Goal: Information Seeking & Learning: Compare options

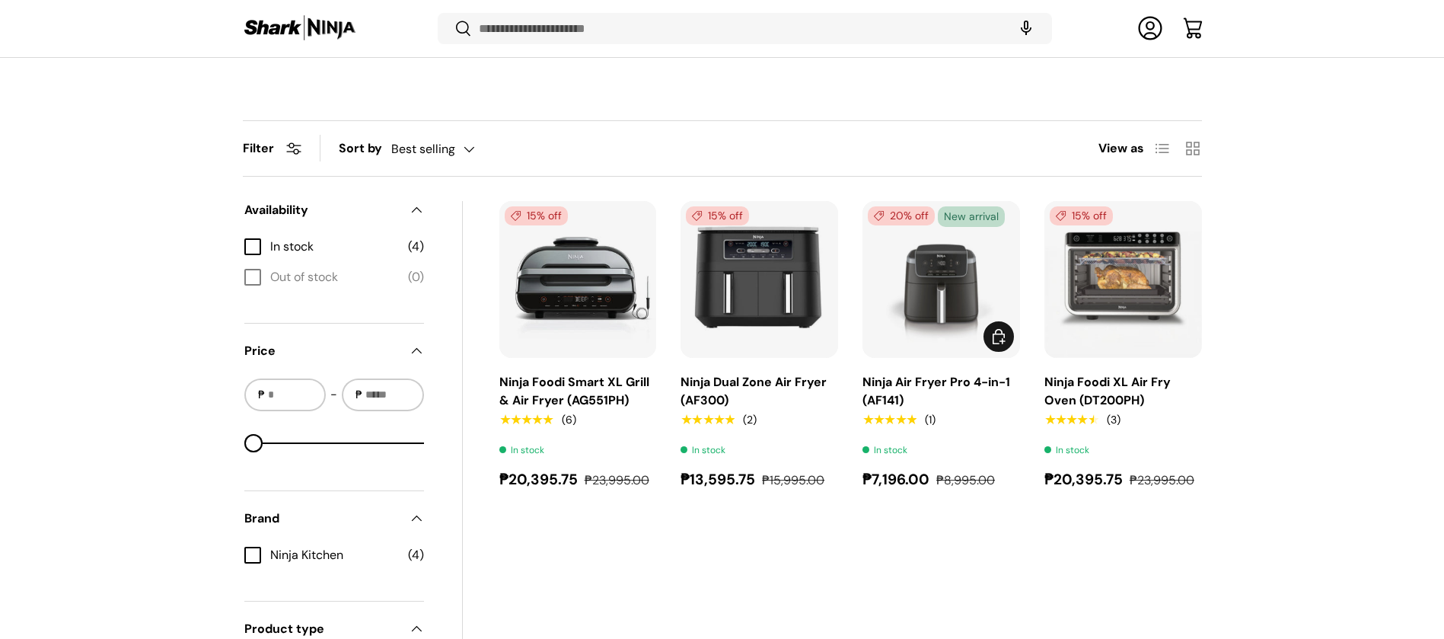
scroll to position [454, 0]
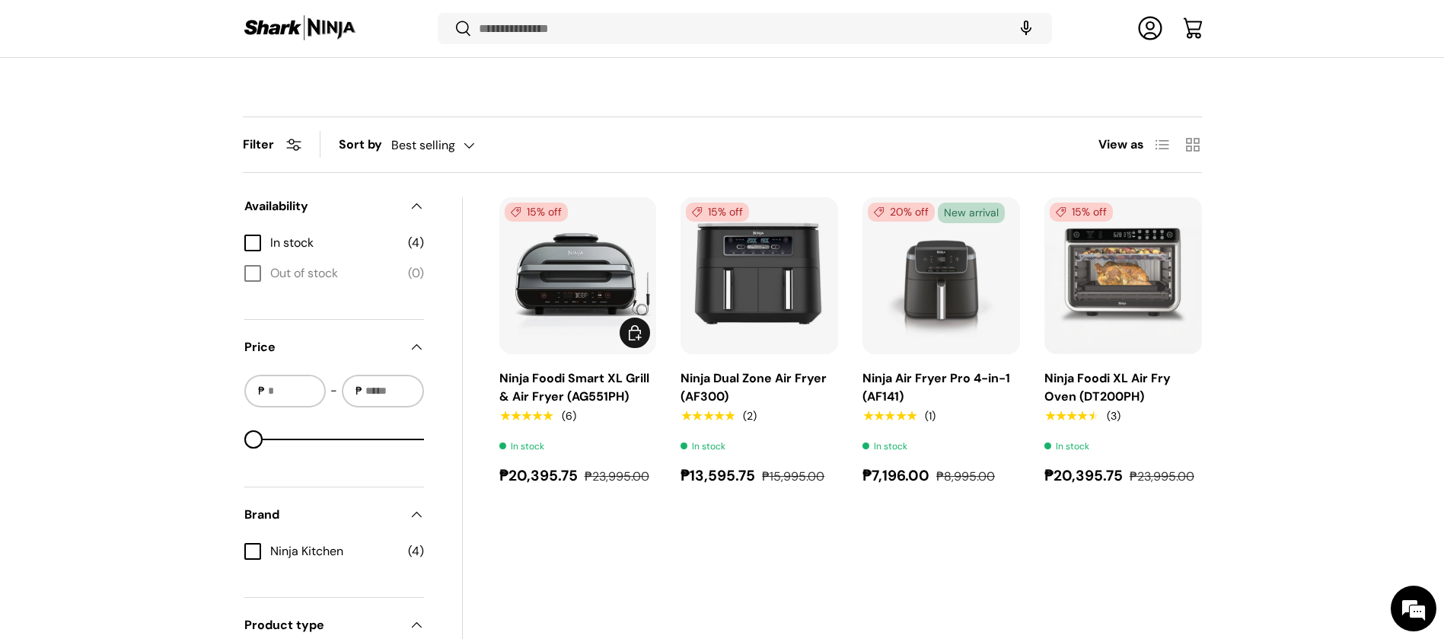
click at [610, 397] on link "Ninja Foodi Smart XL Grill & Air Fryer (AG551PH)" at bounding box center [574, 387] width 150 height 34
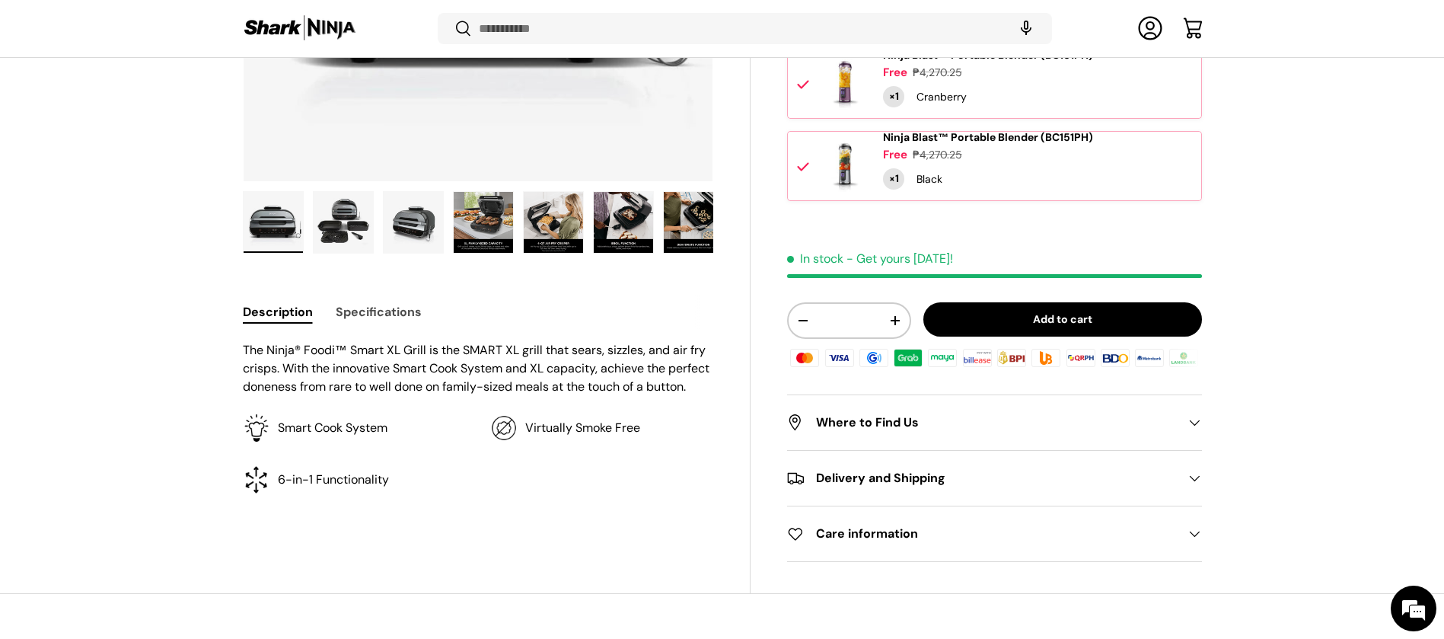
scroll to position [454, 0]
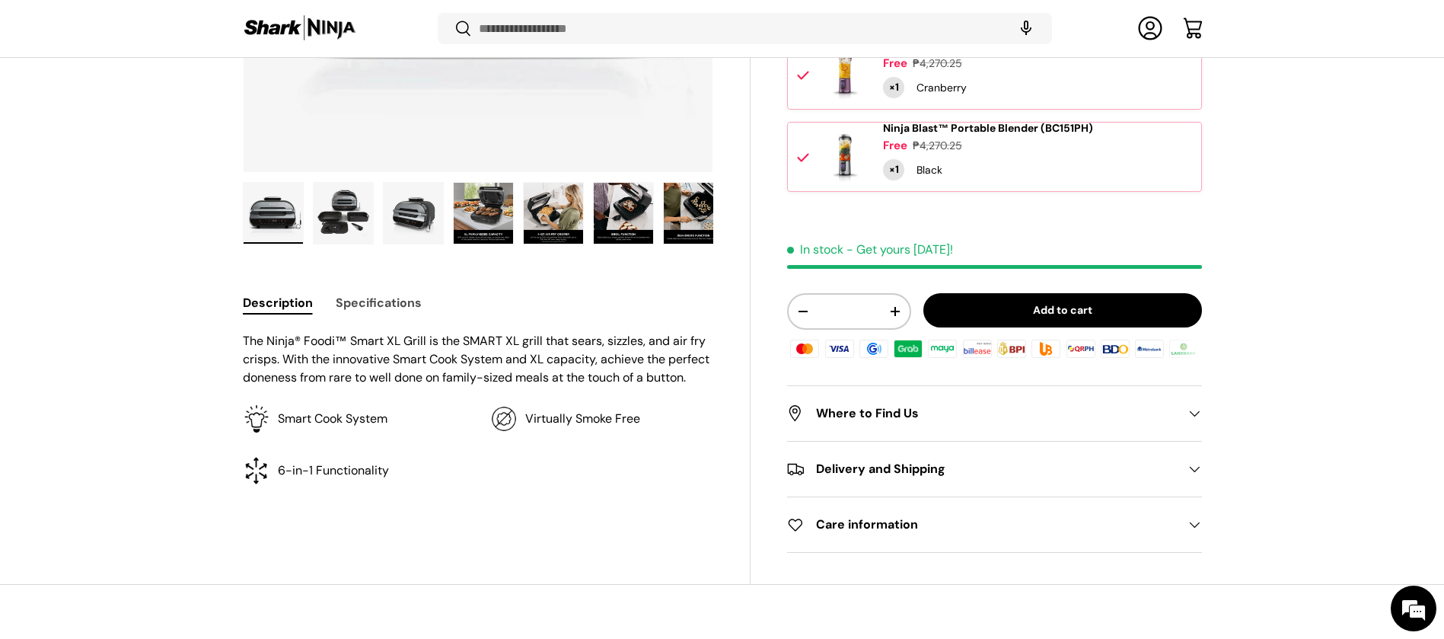
click at [385, 302] on button "Specifications" at bounding box center [379, 302] width 86 height 34
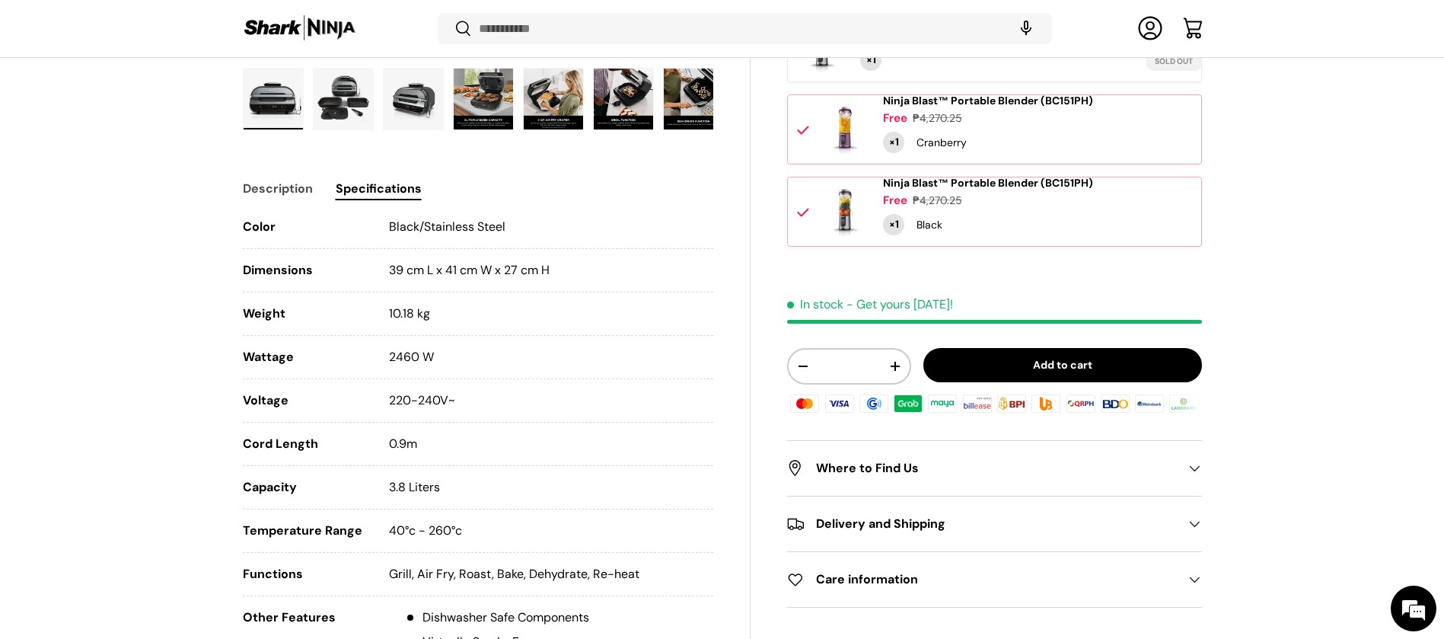
scroll to position [682, 0]
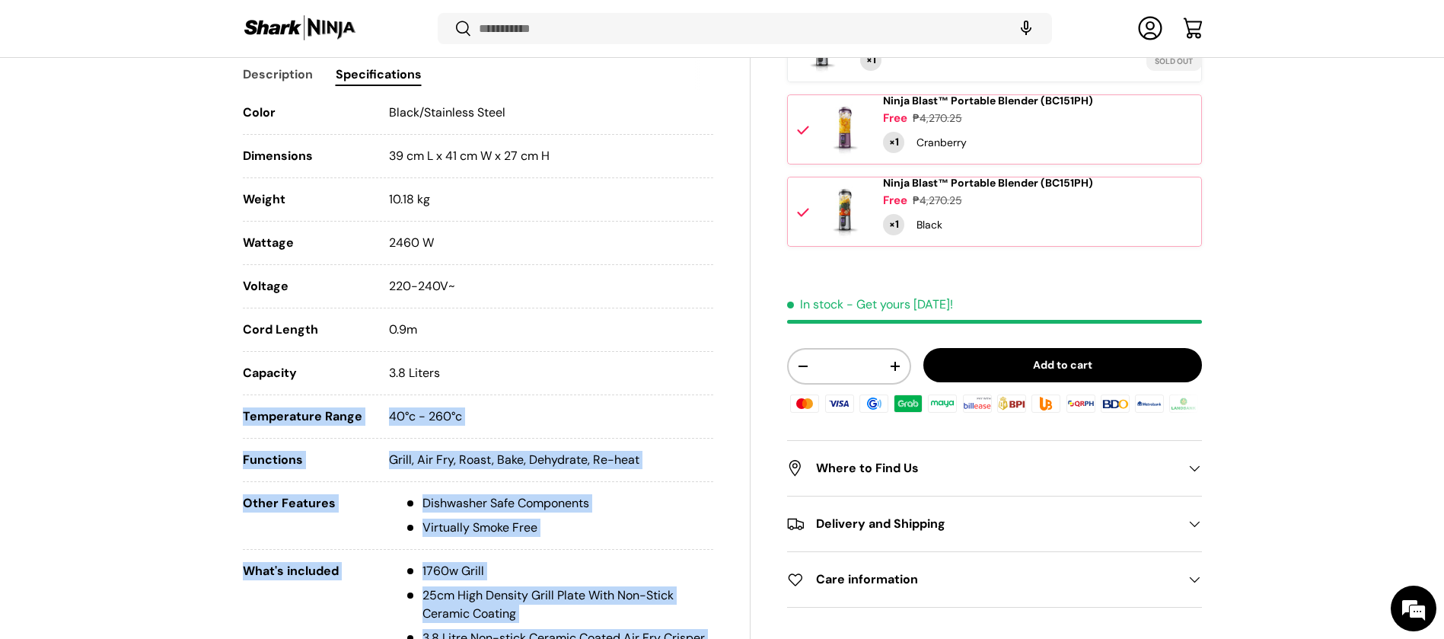
drag, startPoint x: 440, startPoint y: 374, endPoint x: 238, endPoint y: 371, distance: 201.8
drag, startPoint x: 243, startPoint y: 114, endPoint x: 652, endPoint y: 466, distance: 539.8
click at [652, 466] on ul "Color Black/Stainless Steel Dimensions 39 cm L x 41 cm W x 27 cm H Weight 10.18…" at bounding box center [478, 460] width 471 height 712
copy ul "Color Black/Stainless Steel Dimensions 39 cm L x 41 cm W x 27 cm H Weight 10.18…"
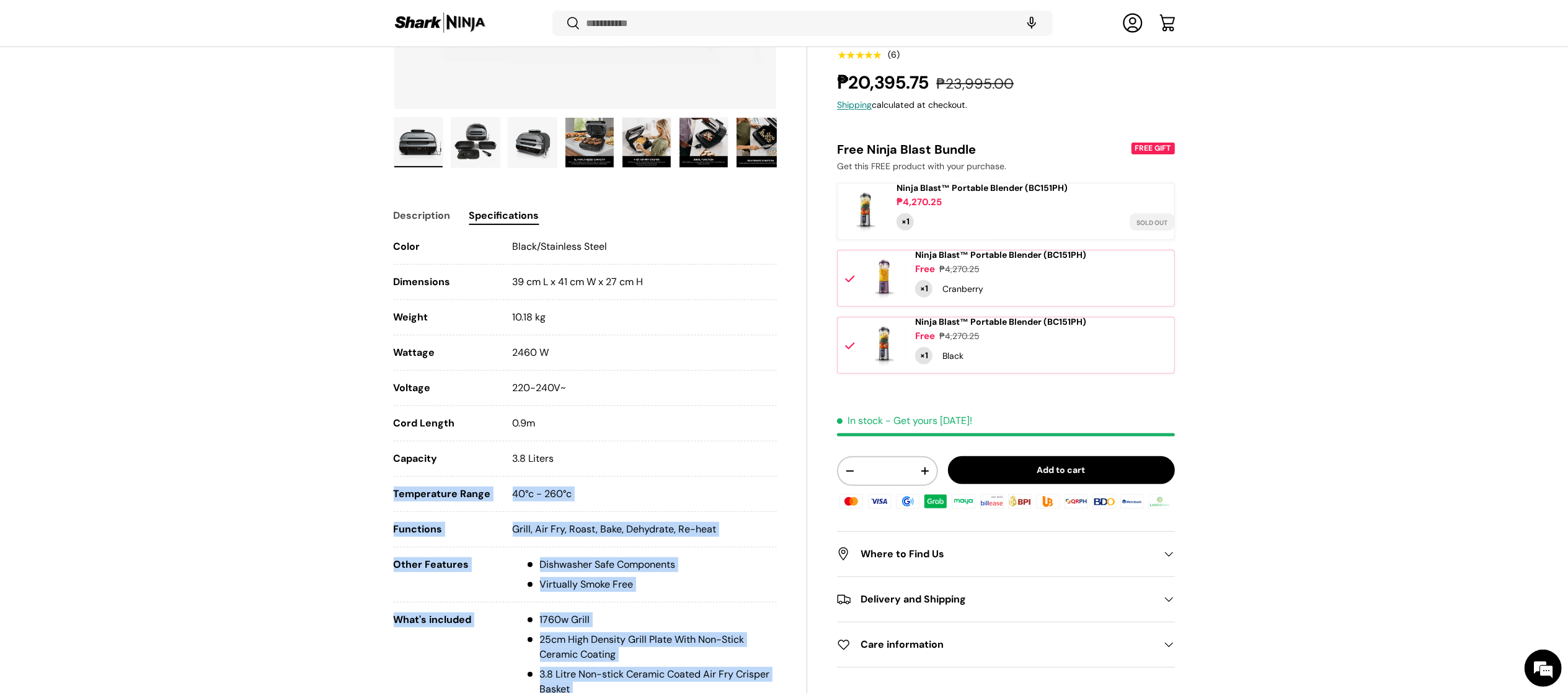
scroll to position [648, 0]
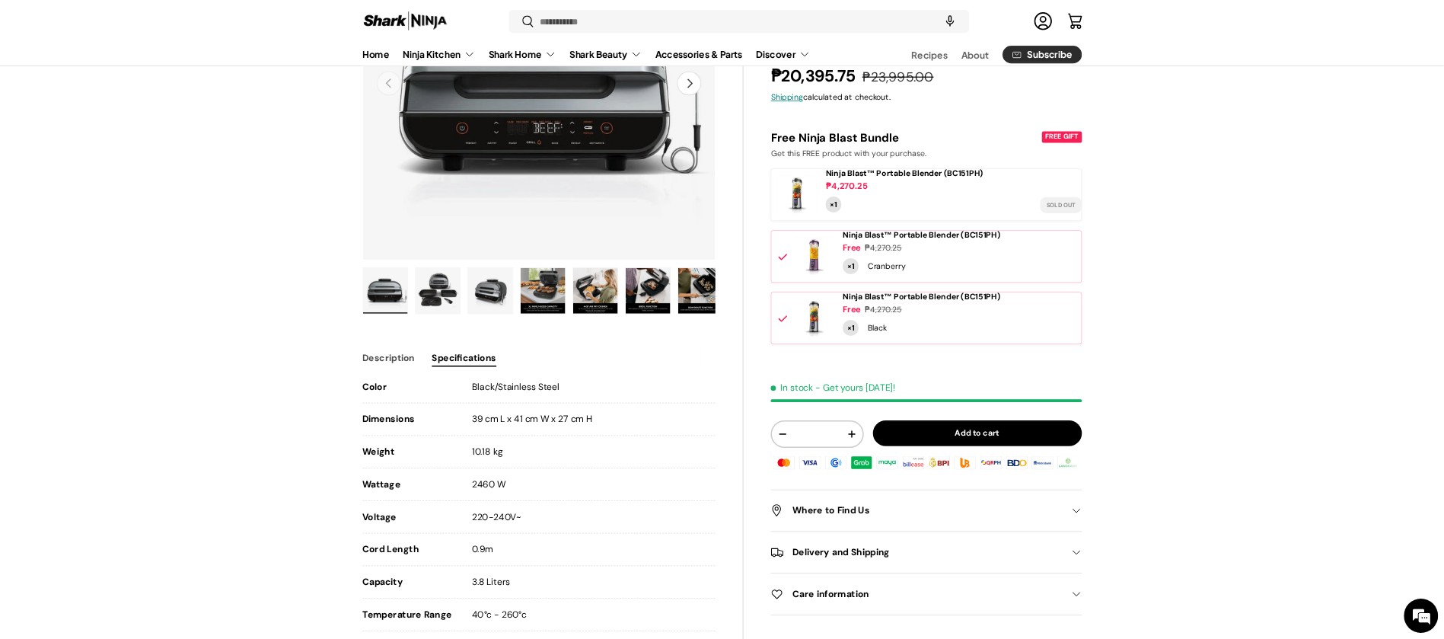
scroll to position [457, 0]
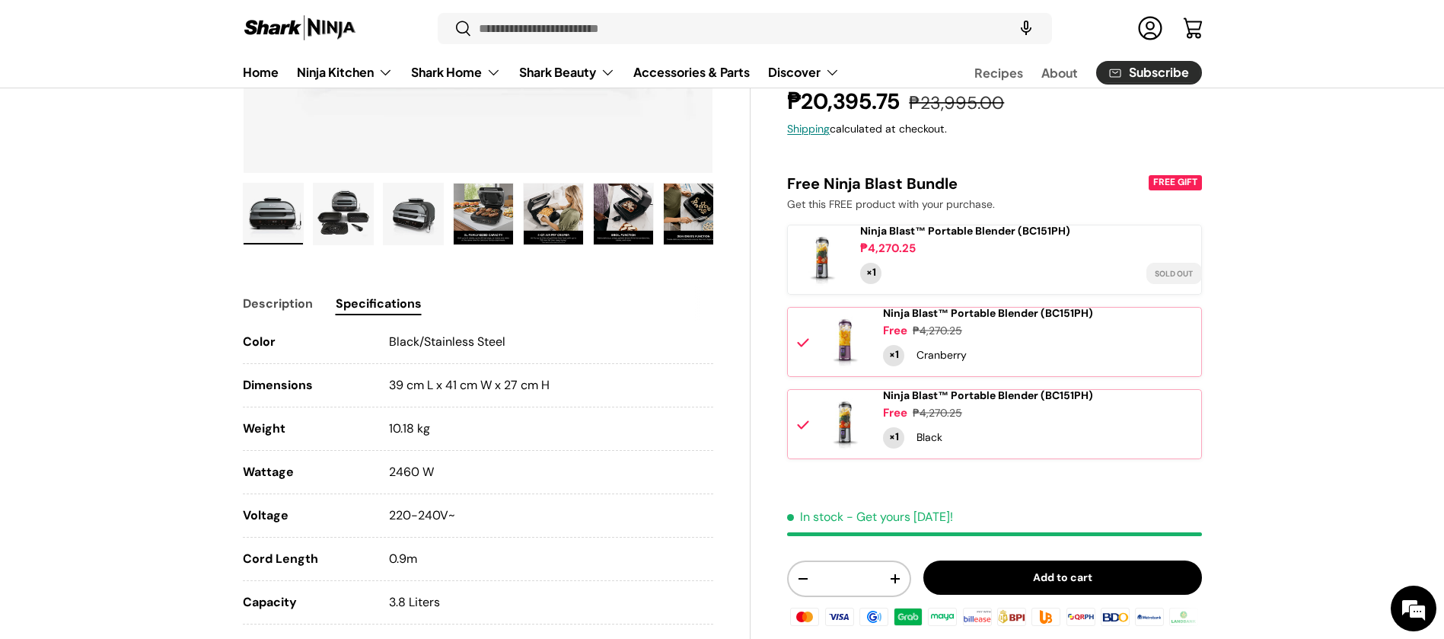
drag, startPoint x: 429, startPoint y: 602, endPoint x: 374, endPoint y: 602, distance: 54.8
click at [374, 602] on li "Capacity 3.8 Liters" at bounding box center [478, 608] width 471 height 31
copy li "3.8 Liters"
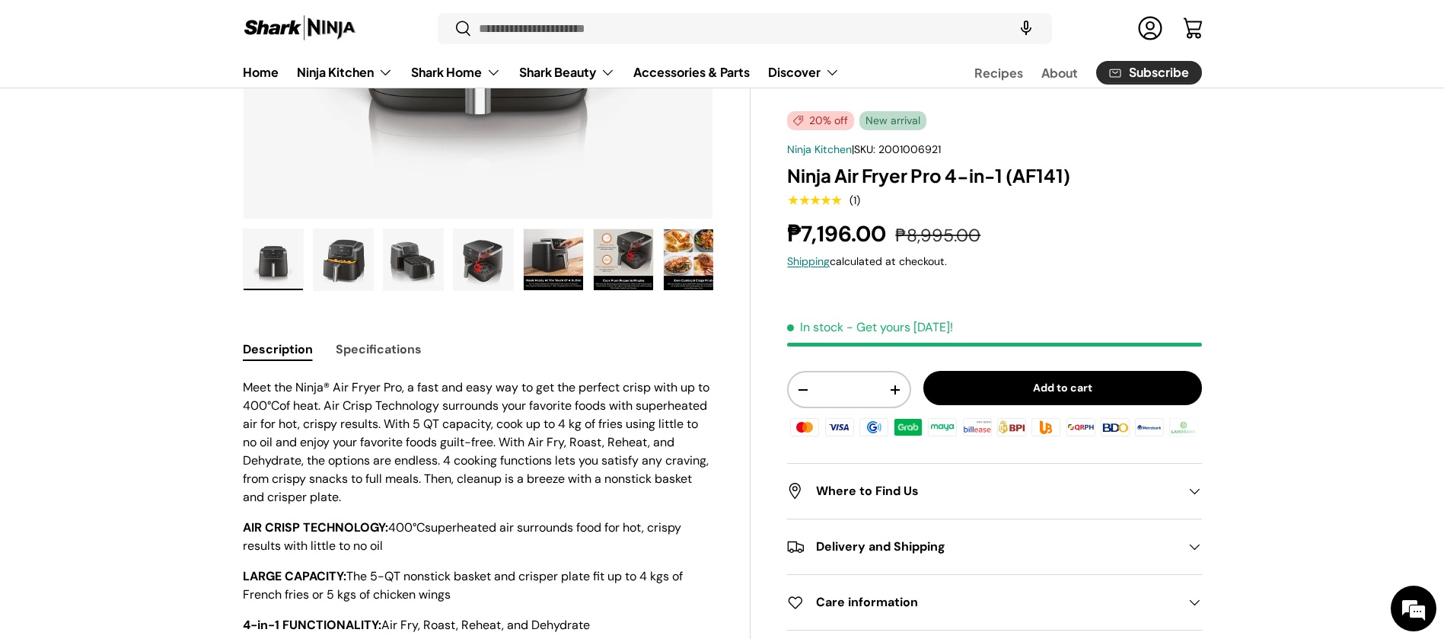
scroll to position [457, 0]
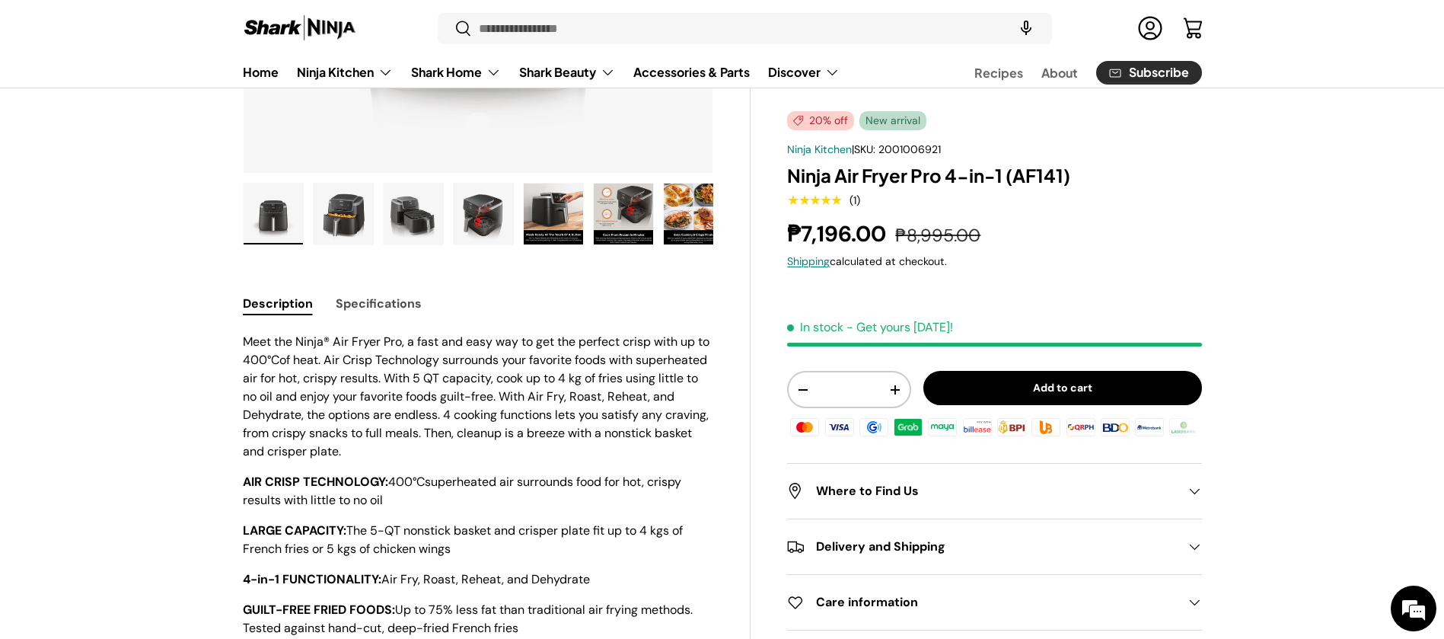
click at [370, 305] on button "Specifications" at bounding box center [379, 303] width 86 height 34
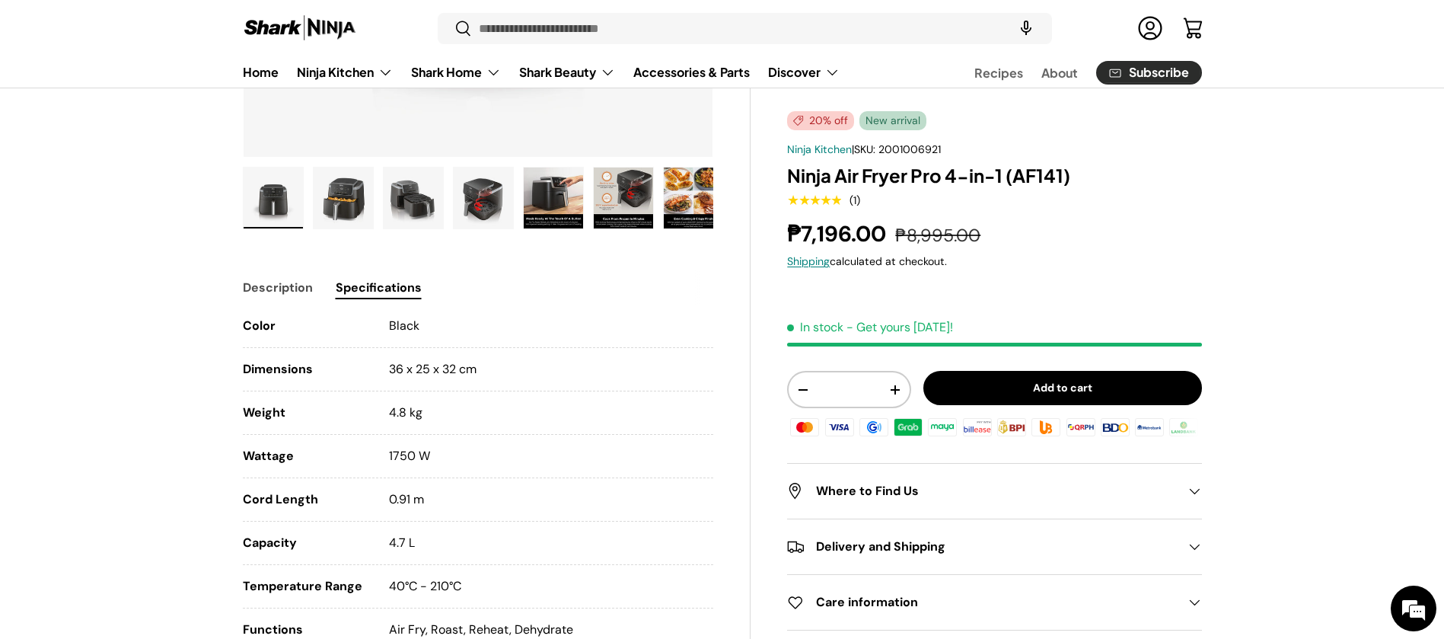
scroll to position [568, 0]
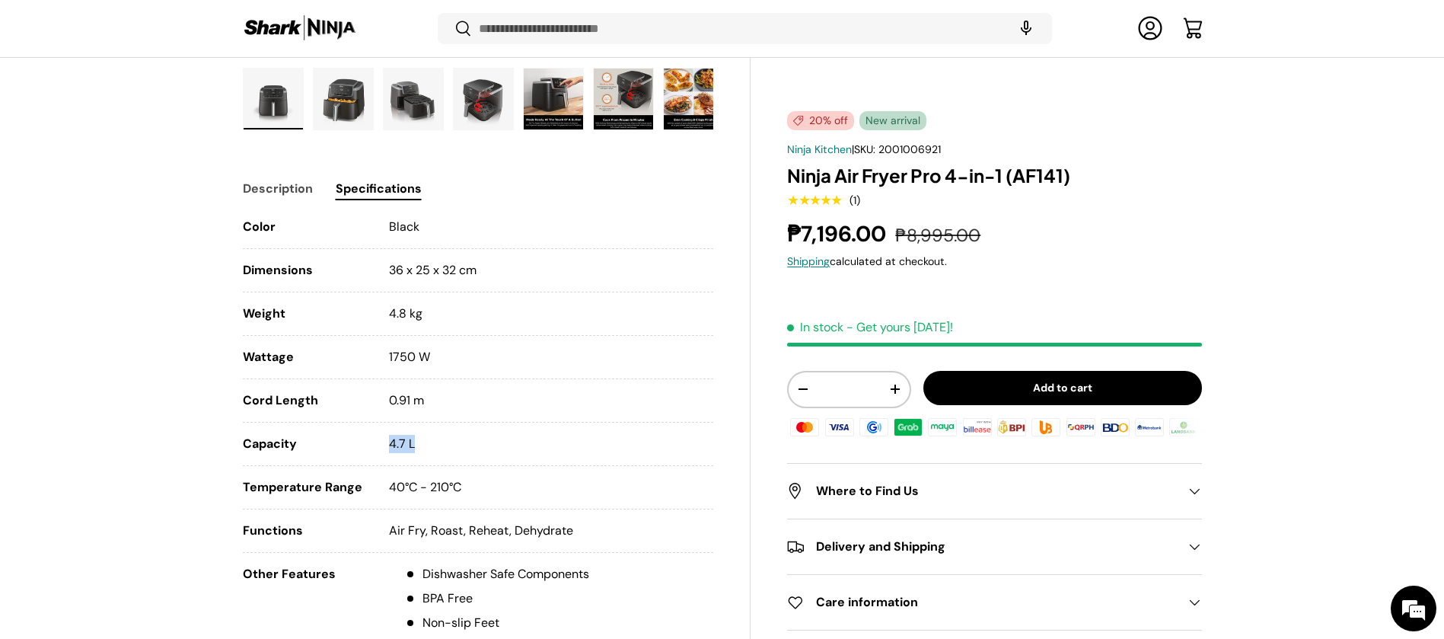
drag, startPoint x: 417, startPoint y: 444, endPoint x: 388, endPoint y: 444, distance: 28.9
click at [387, 444] on li "Capacity 4.7 L" at bounding box center [478, 450] width 471 height 31
copy span "4.7 L"
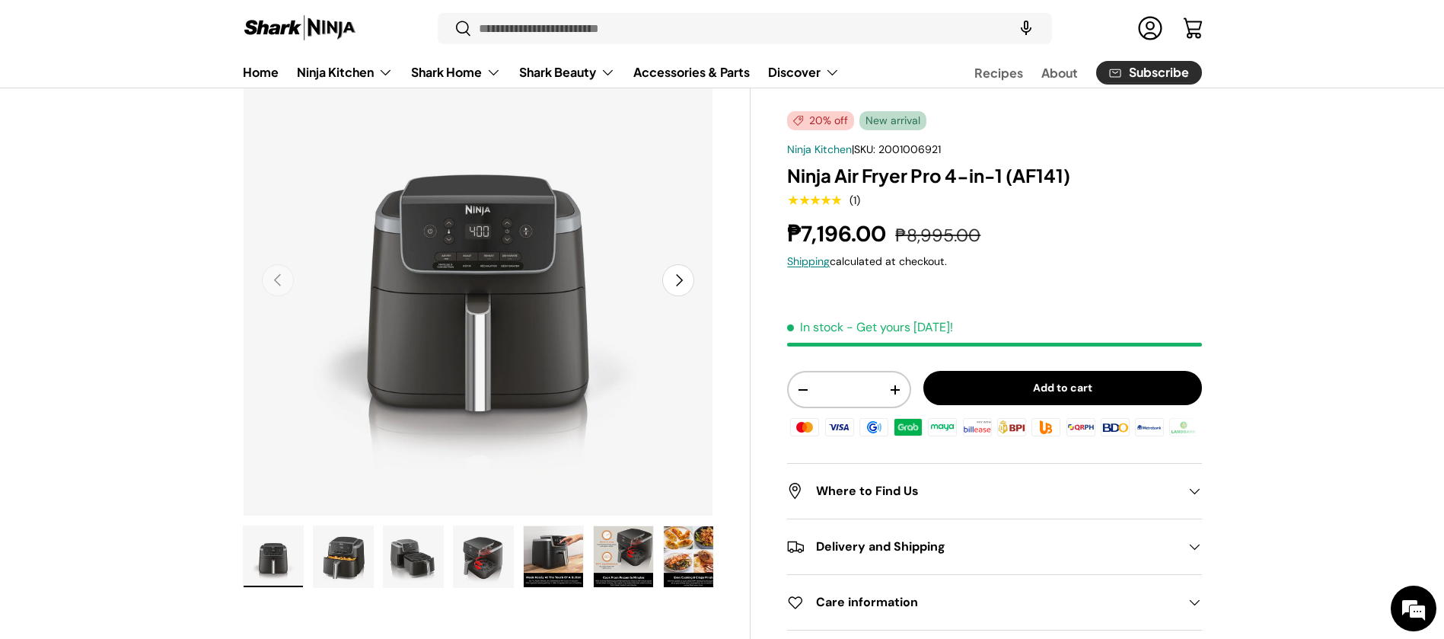
scroll to position [0, 0]
click at [350, 567] on img "Gallery Viewer" at bounding box center [343, 556] width 59 height 61
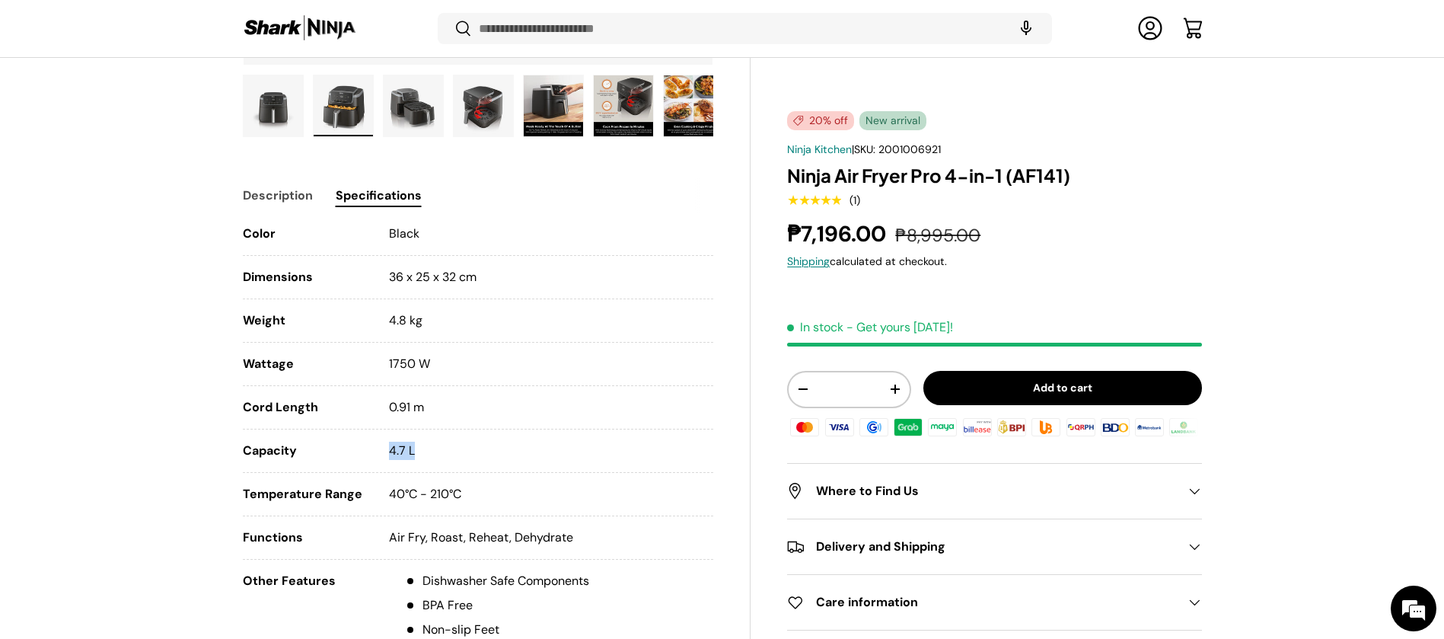
scroll to position [568, 0]
